Goal: Information Seeking & Learning: Learn about a topic

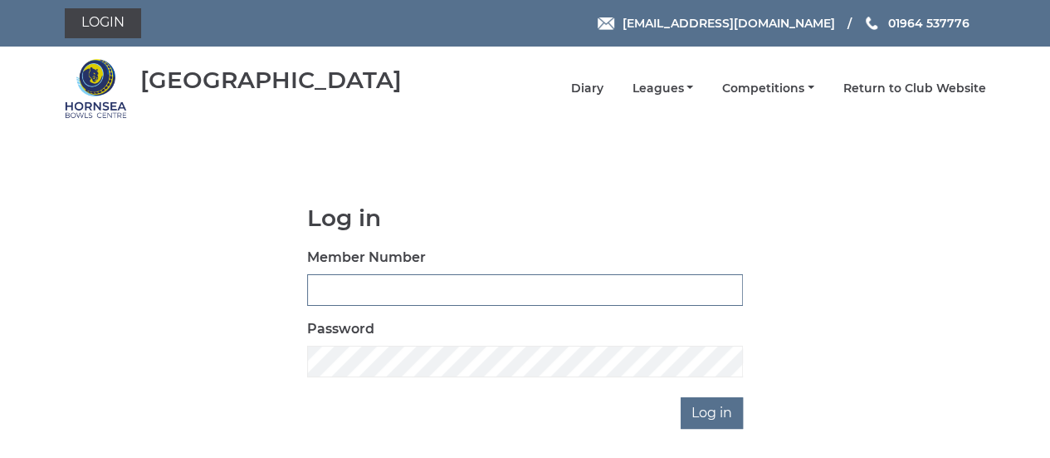
type input "0608"
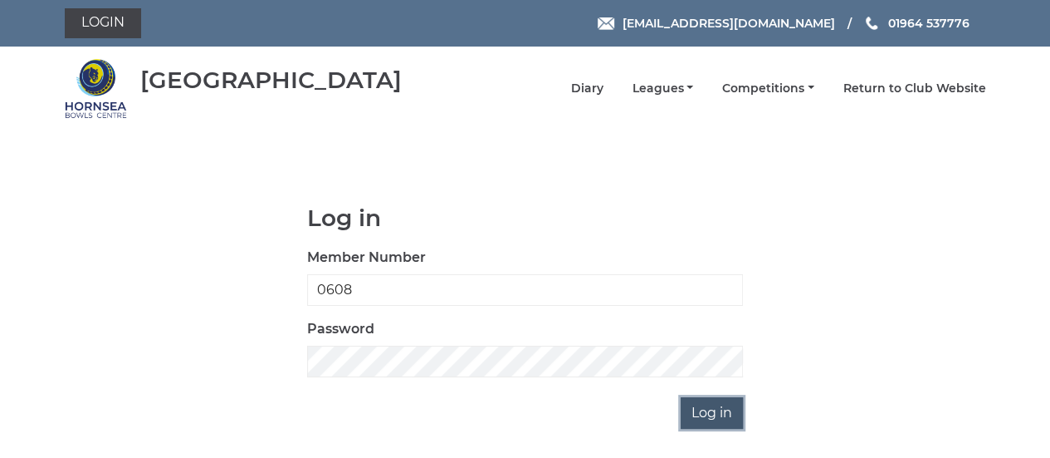
click at [712, 416] on input "Log in" at bounding box center [712, 413] width 62 height 32
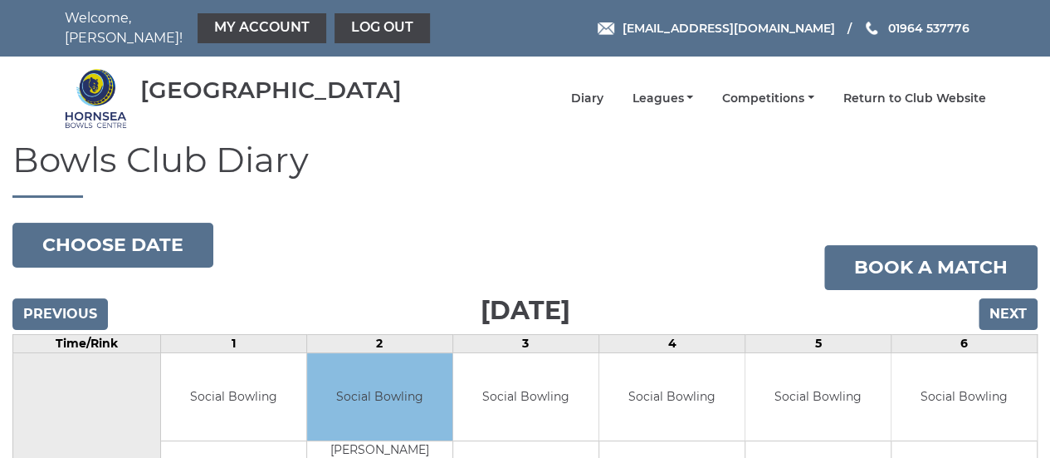
click at [666, 105] on link "Leagues" at bounding box center [662, 100] width 61 height 16
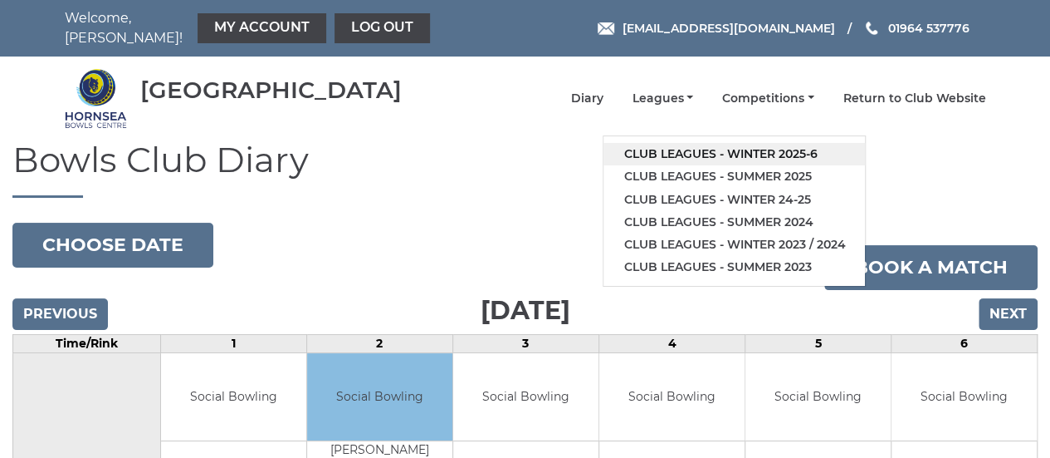
click at [693, 146] on link "Club leagues - Winter 2025-6" at bounding box center [735, 154] width 262 height 22
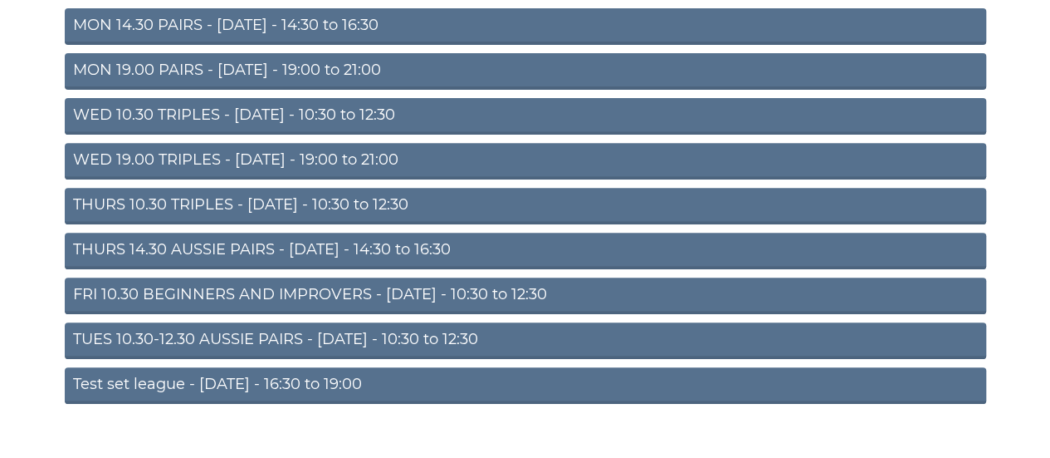
scroll to position [290, 0]
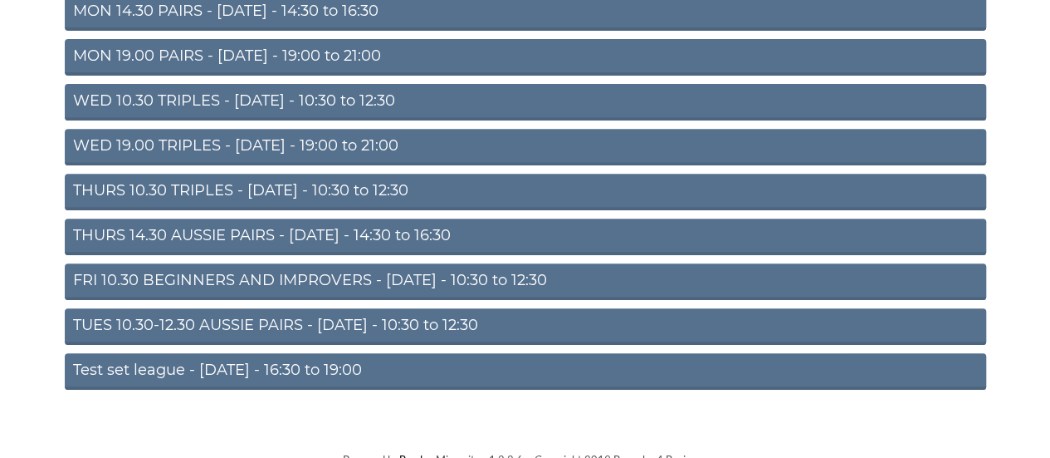
click at [459, 308] on link "TUES 10.30-12.30 AUSSIE PAIRS - [DATE] - 10:30 to 12:30" at bounding box center [526, 326] width 922 height 37
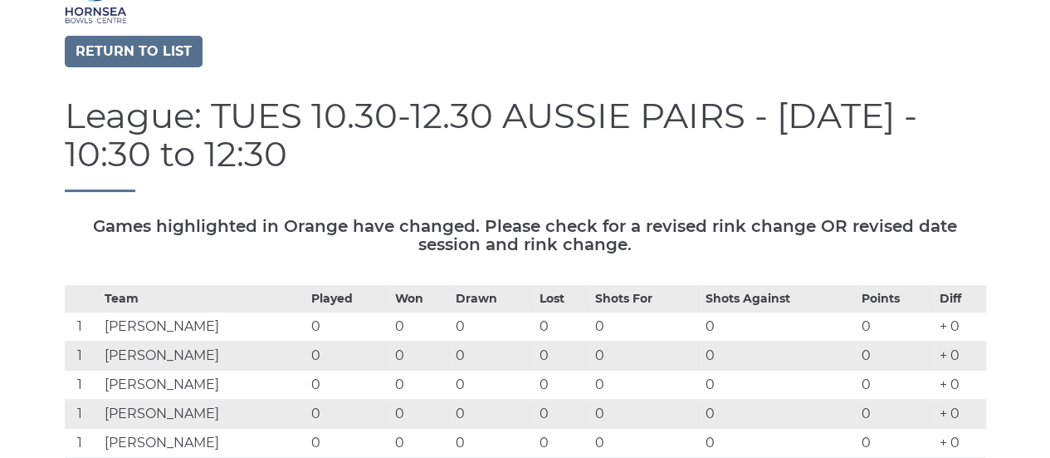
scroll to position [101, 0]
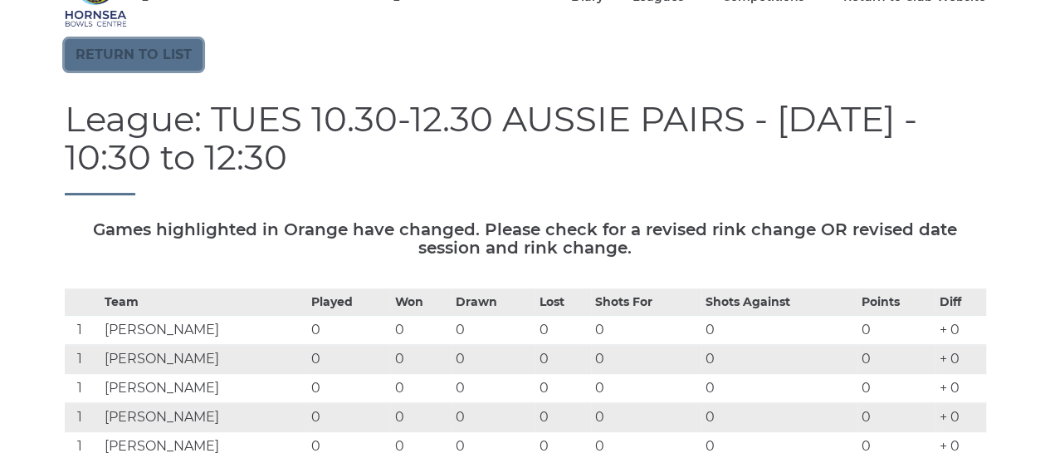
click at [170, 39] on link "Return to list" at bounding box center [134, 55] width 138 height 32
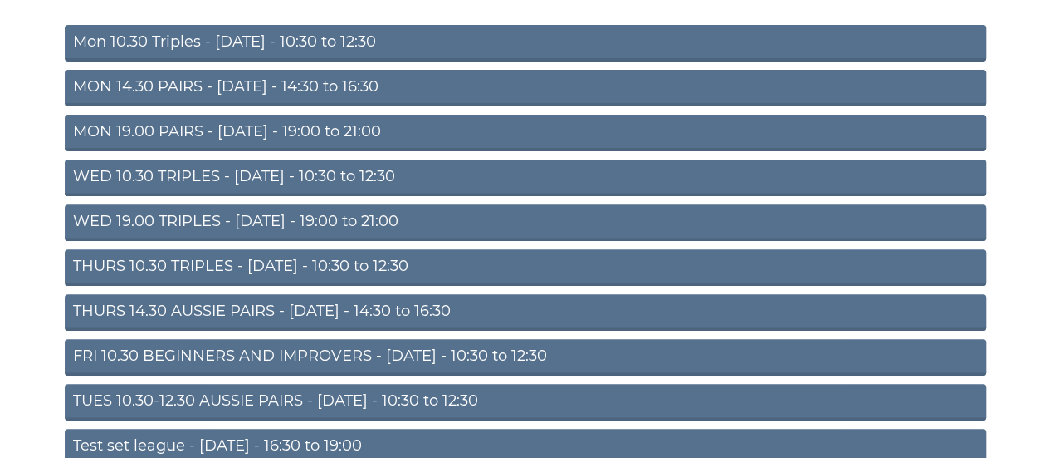
scroll to position [231, 0]
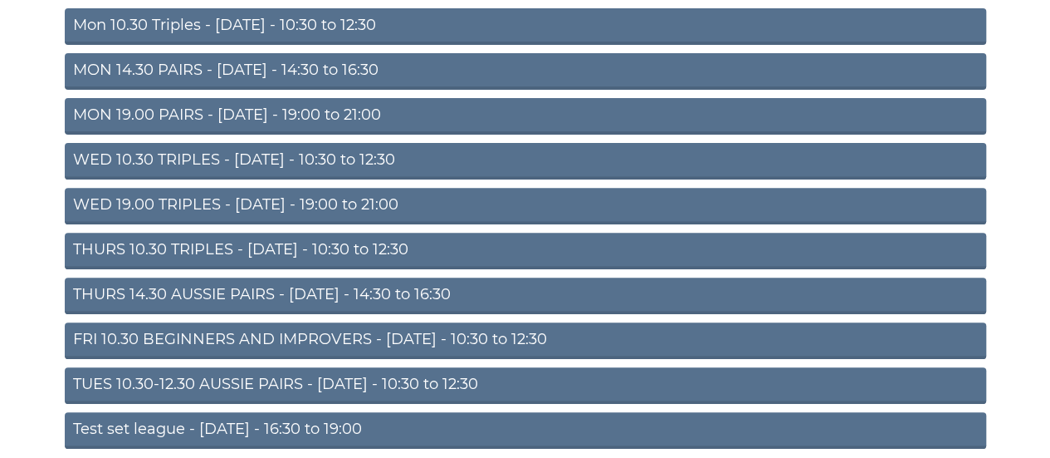
click at [373, 242] on link "THURS 10.30 TRIPLES - Thursday - 10:30 to 12:30" at bounding box center [526, 251] width 922 height 37
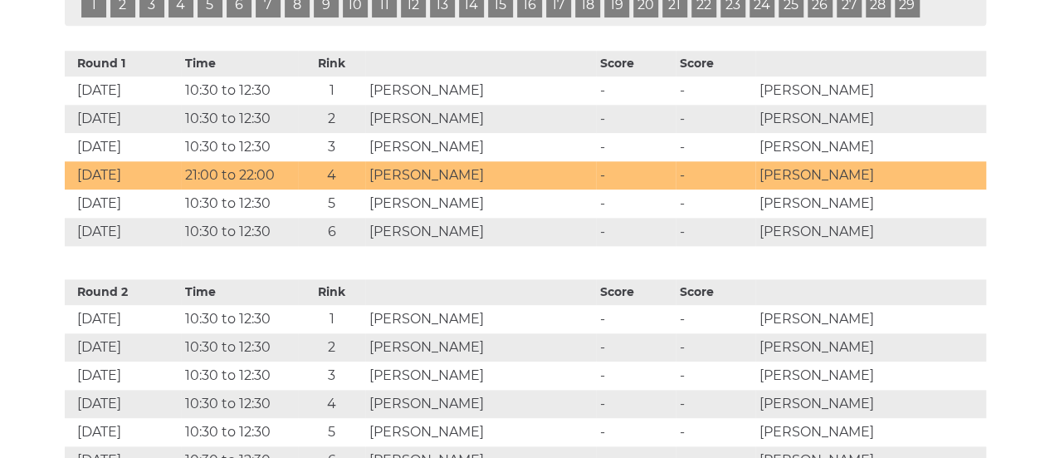
scroll to position [850, 0]
